Goal: Task Accomplishment & Management: Complete application form

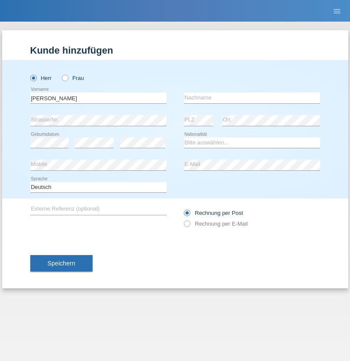
type input "Valerio"
click at [252, 98] on input "text" at bounding box center [252, 97] width 136 height 11
type input "Dell'Avvocata"
select select "CH"
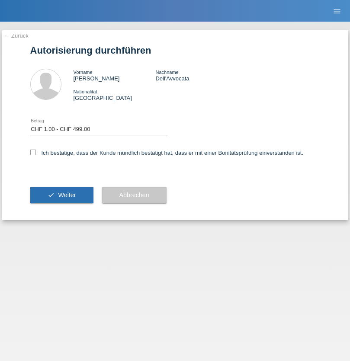
select select "1"
checkbox input "true"
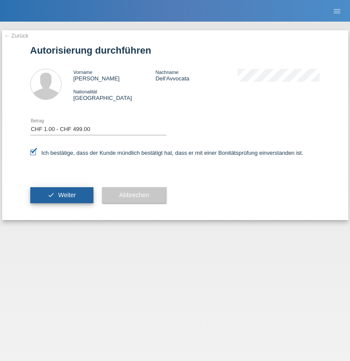
click at [61, 195] on span "Weiter" at bounding box center [67, 194] width 18 height 7
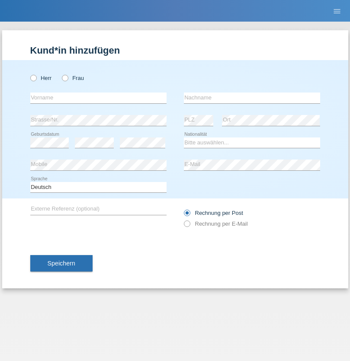
radio input "true"
click at [98, 98] on input "text" at bounding box center [98, 97] width 136 height 11
type input "[PERSON_NAME]"
click at [252, 98] on input "text" at bounding box center [252, 97] width 136 height 11
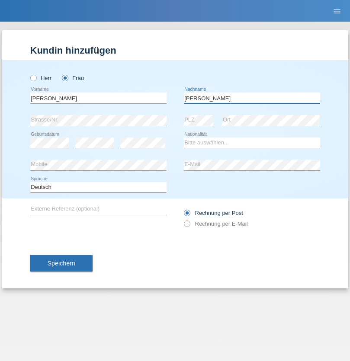
type input "Ferreira"
select select "CH"
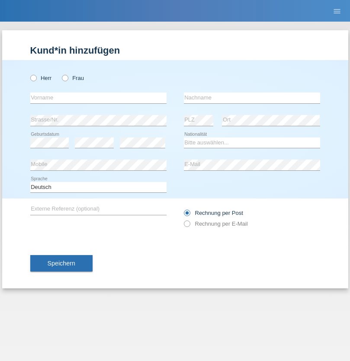
radio input "true"
click at [98, 98] on input "text" at bounding box center [98, 97] width 136 height 11
type input "[PERSON_NAME]"
click at [252, 98] on input "text" at bounding box center [252, 97] width 136 height 11
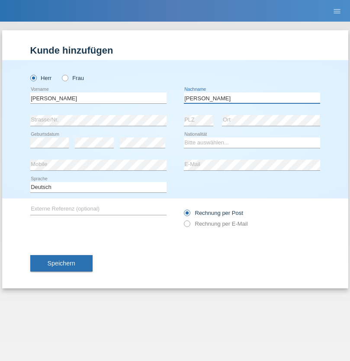
type input "[PERSON_NAME]"
select select "RS"
select select "C"
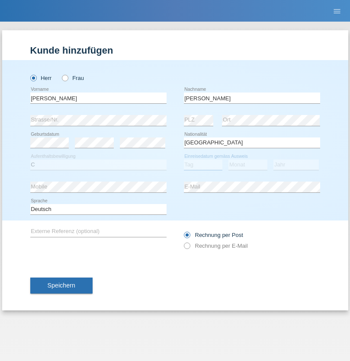
select select "24"
select select "08"
select select "1988"
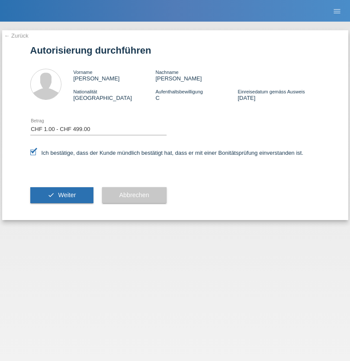
select select "1"
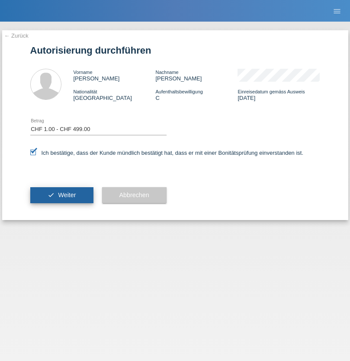
click at [61, 195] on span "Weiter" at bounding box center [67, 194] width 18 height 7
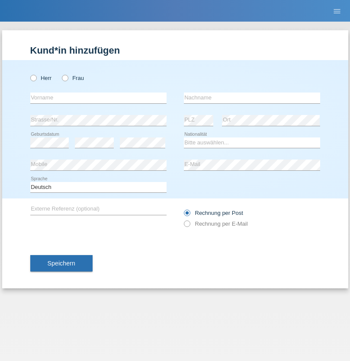
radio input "true"
click at [98, 98] on input "text" at bounding box center [98, 97] width 136 height 11
type input "alex martin"
click at [252, 98] on input "text" at bounding box center [252, 97] width 136 height 11
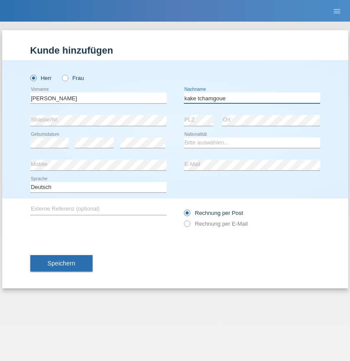
type input "kake tchamgoue"
select select "CM"
select select "C"
select select "01"
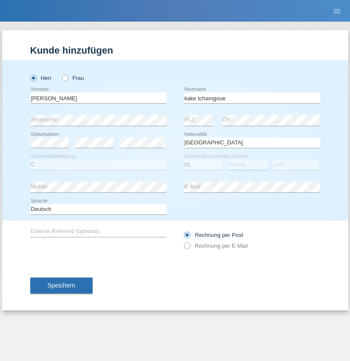
select select "03"
select select "2014"
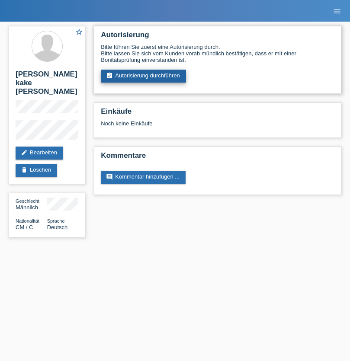
click at [143, 76] on link "assignment_turned_in Autorisierung durchführen" at bounding box center [143, 76] width 85 height 13
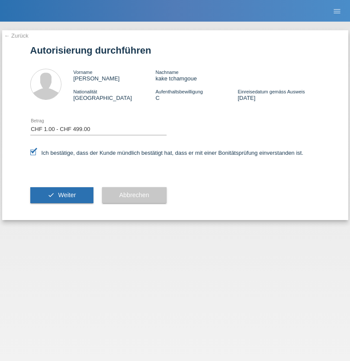
select select "1"
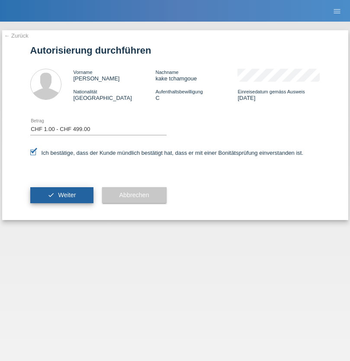
click at [61, 195] on span "Weiter" at bounding box center [67, 194] width 18 height 7
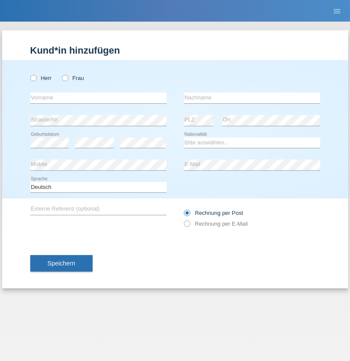
radio input "true"
click at [98, 98] on input "text" at bounding box center [98, 97] width 136 height 11
type input "[PERSON_NAME]"
click at [252, 98] on input "text" at bounding box center [252, 97] width 136 height 11
type input "[PERSON_NAME]"
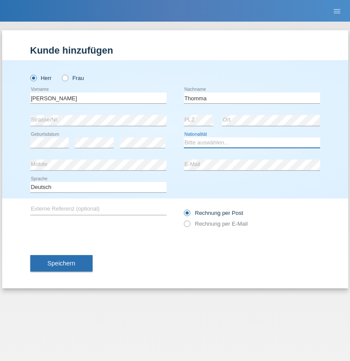
select select "DE"
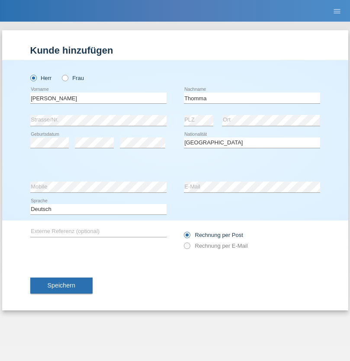
select select "C"
select select "28"
select select "10"
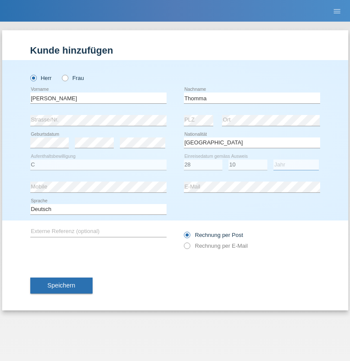
select select "2008"
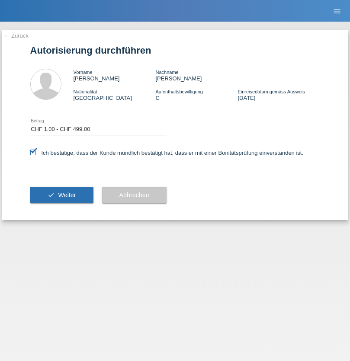
select select "1"
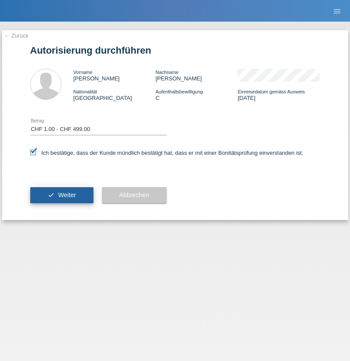
click at [61, 195] on span "Weiter" at bounding box center [67, 194] width 18 height 7
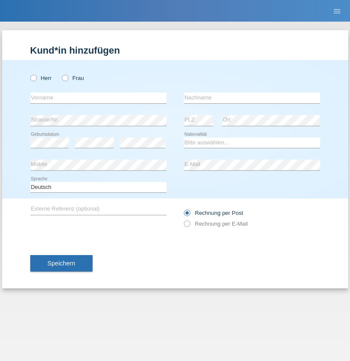
radio input "true"
click at [98, 98] on input "text" at bounding box center [98, 97] width 136 height 11
type input "[PERSON_NAME]"
click at [252, 98] on input "text" at bounding box center [252, 97] width 136 height 11
type input "Hager"
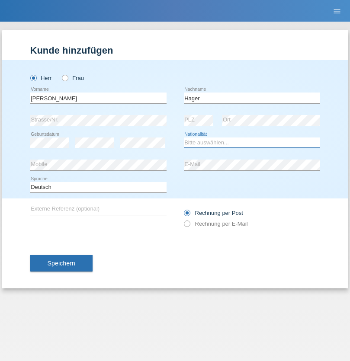
select select "CH"
